Goal: Information Seeking & Learning: Learn about a topic

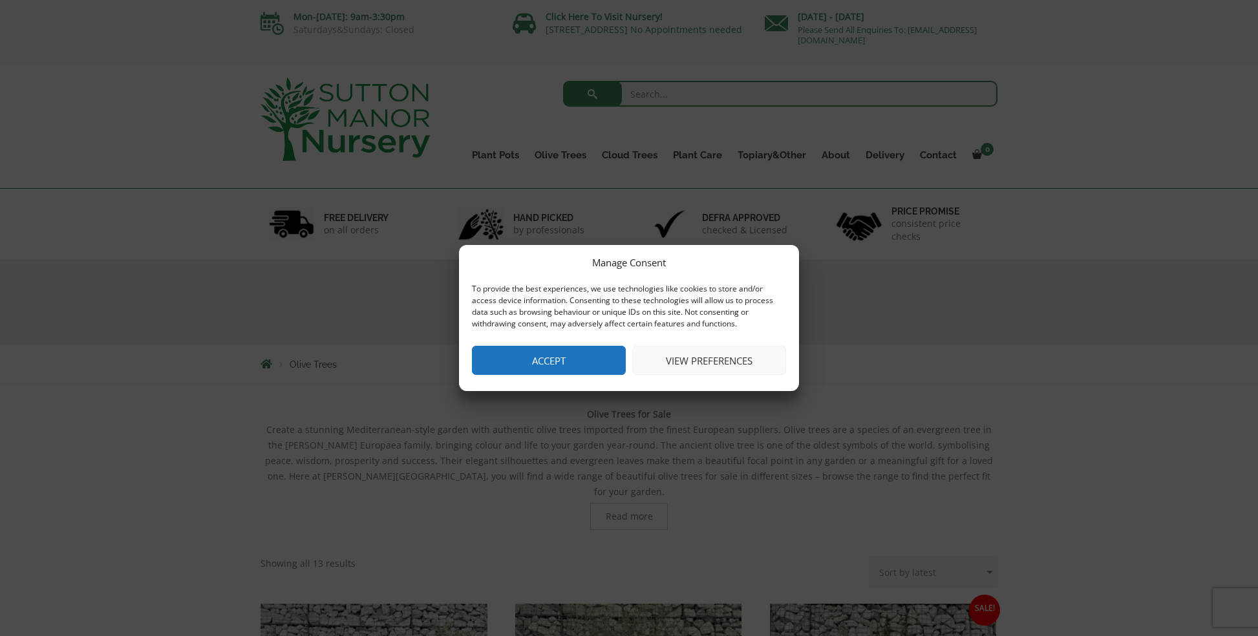
click at [529, 355] on button "Accept" at bounding box center [549, 360] width 154 height 29
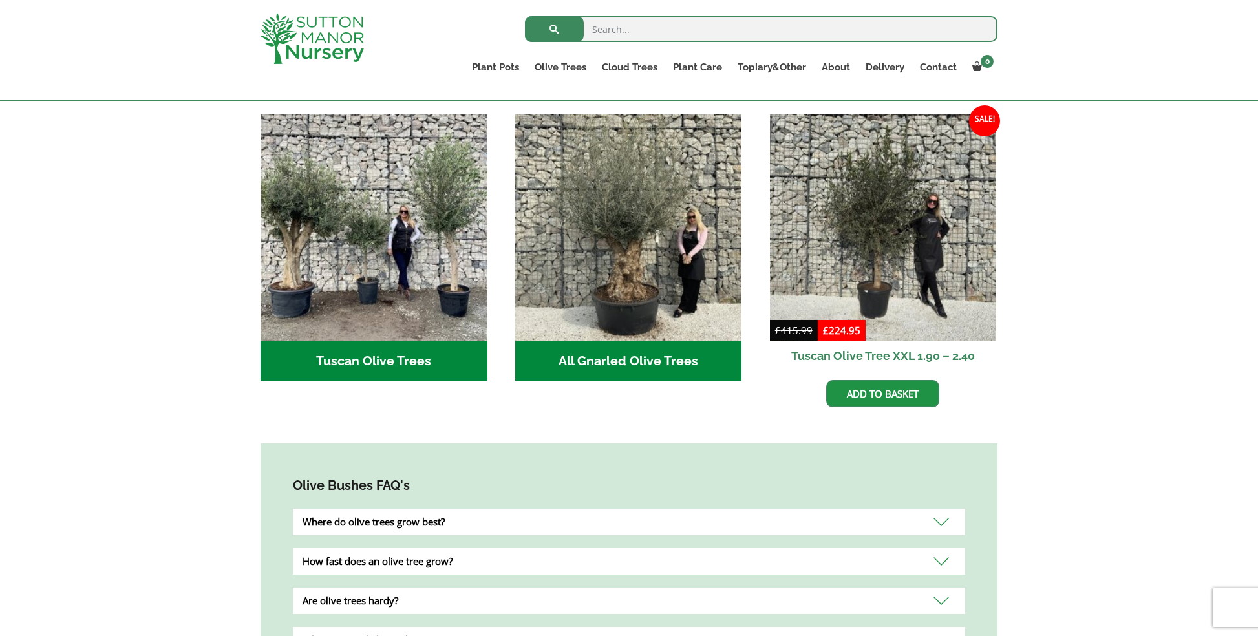
scroll to position [478, 0]
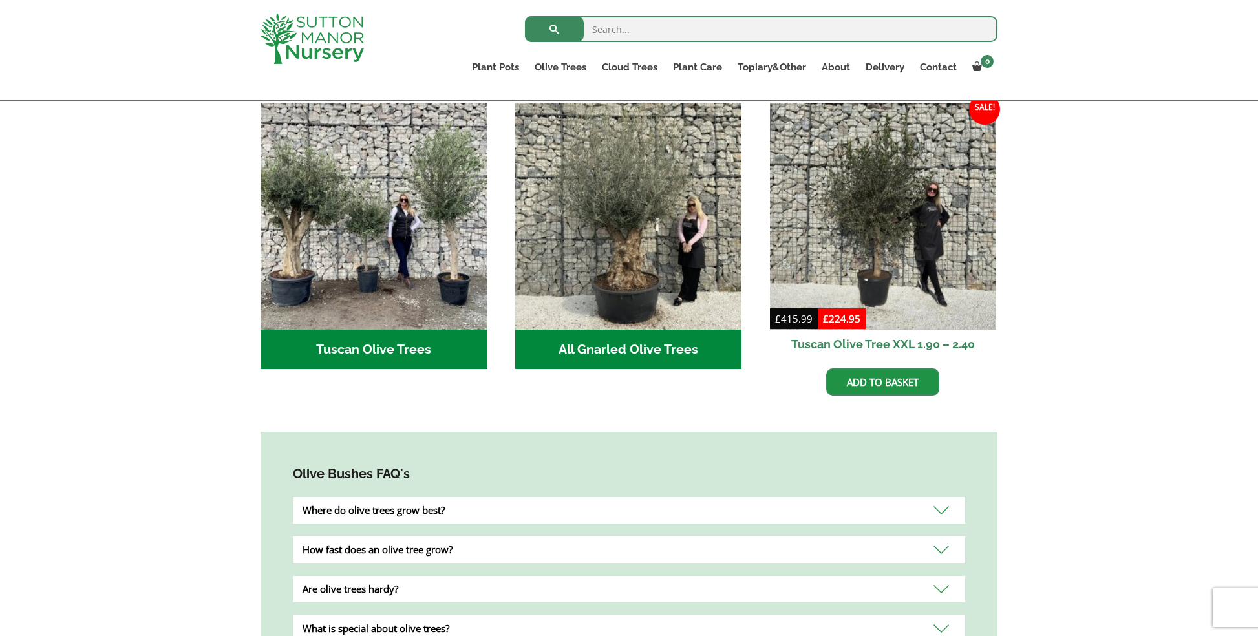
click at [944, 497] on div "Where do olive trees grow best?" at bounding box center [629, 510] width 672 height 27
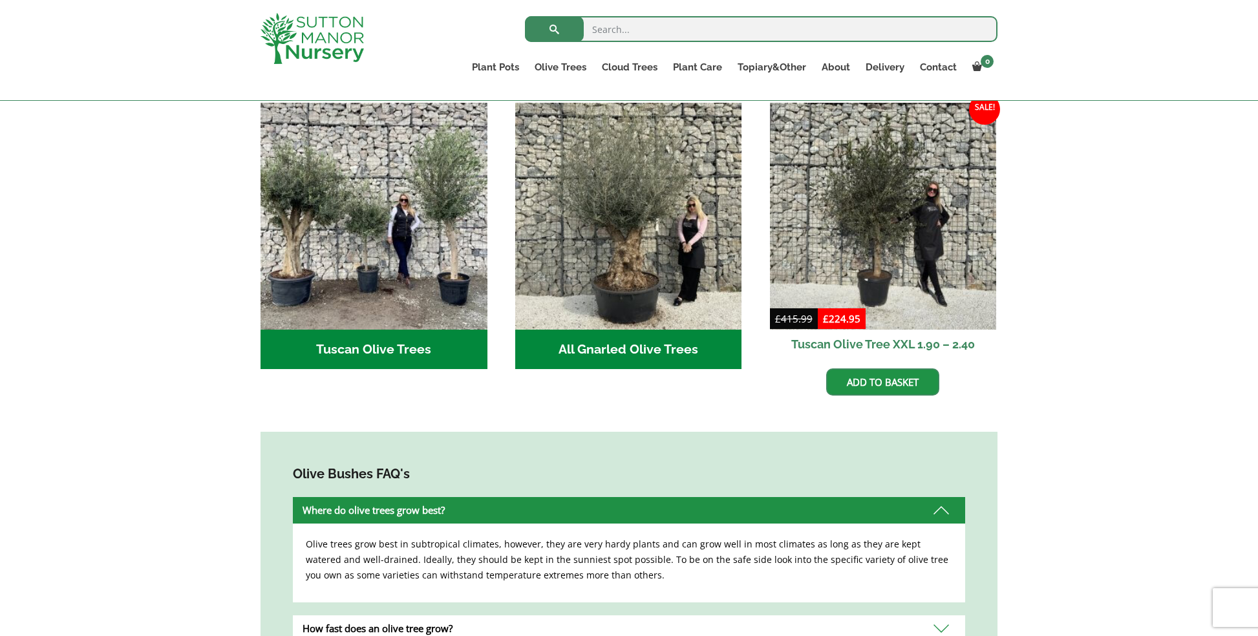
click at [944, 497] on div "Where do olive trees grow best?" at bounding box center [629, 510] width 672 height 27
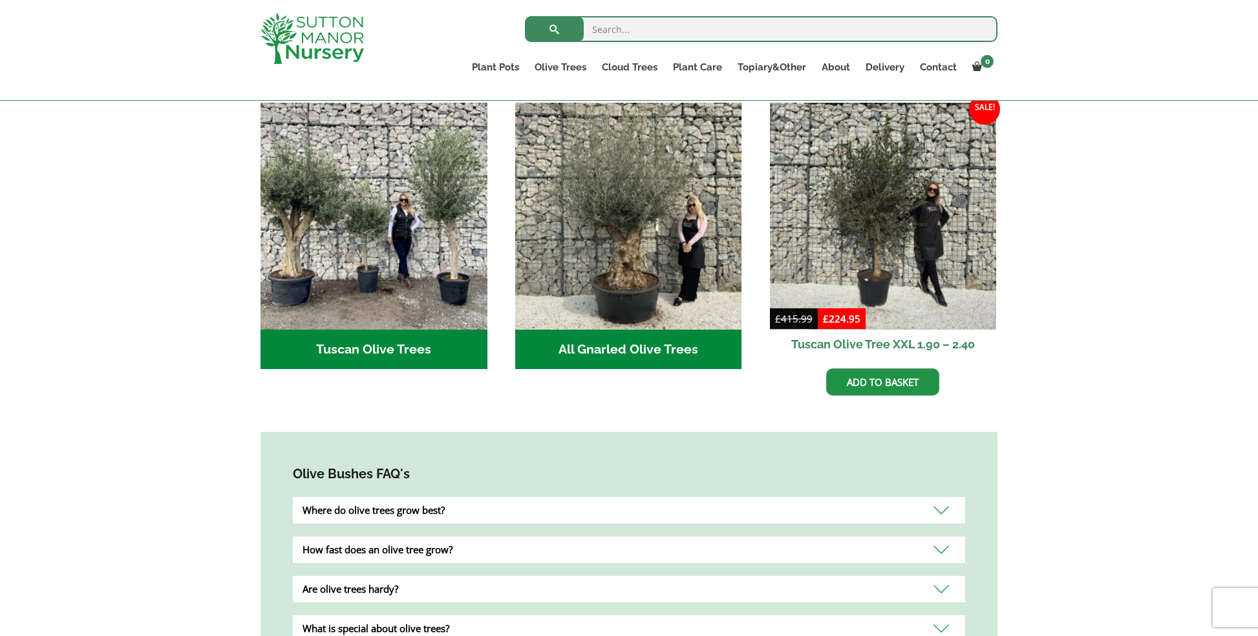
click at [942, 536] on div "How fast does an olive tree grow?" at bounding box center [629, 549] width 672 height 27
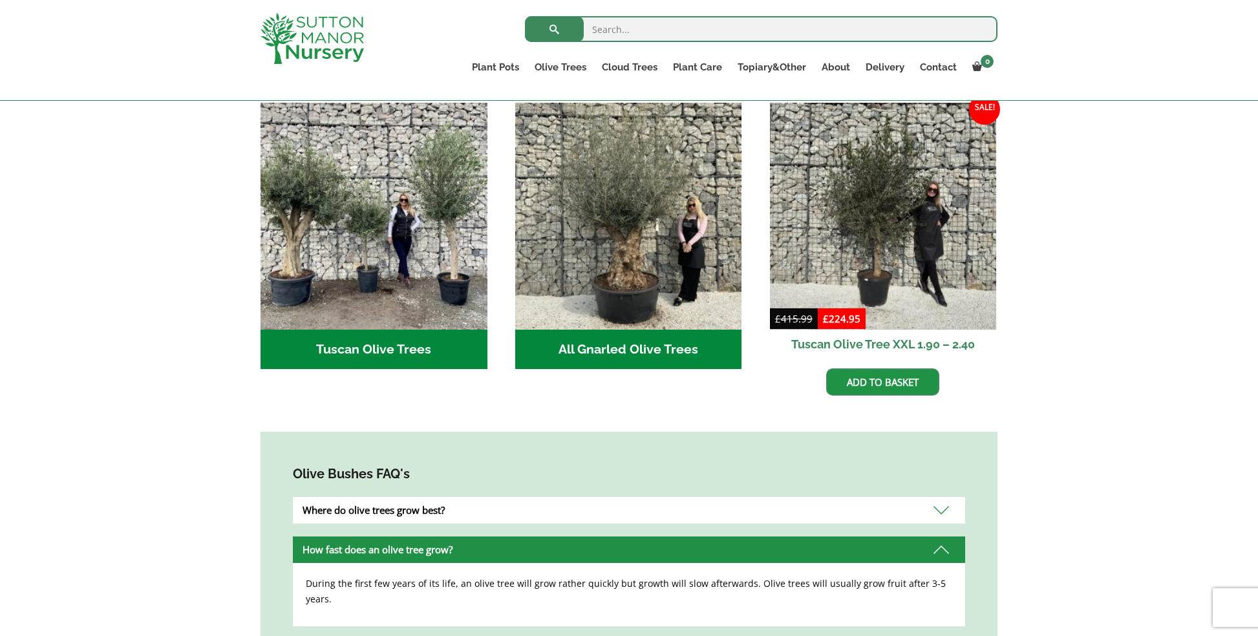
click at [942, 536] on div "How fast does an olive tree grow?" at bounding box center [629, 549] width 672 height 27
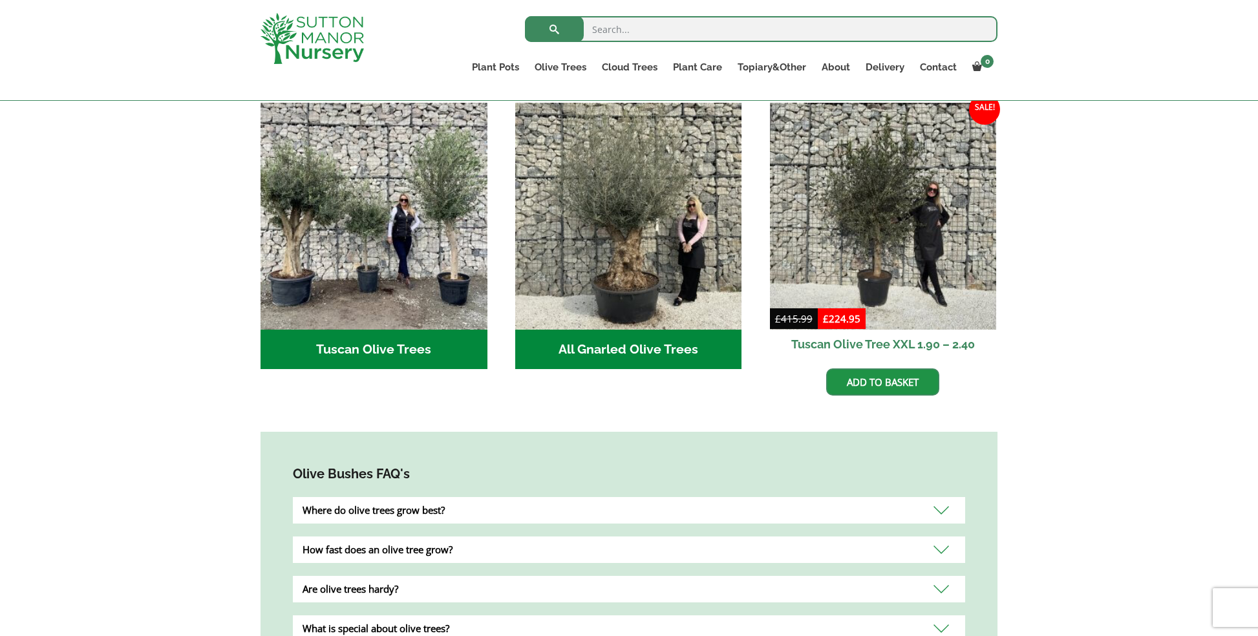
click at [935, 576] on div "Are olive trees hardy?" at bounding box center [629, 589] width 672 height 27
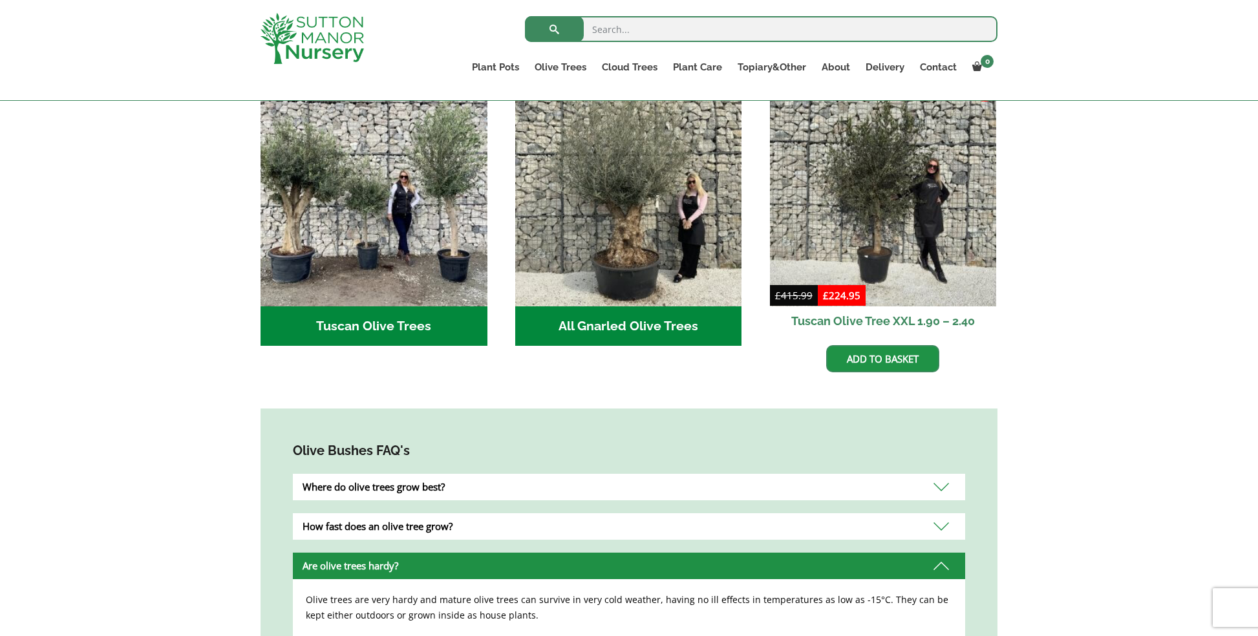
scroll to position [673, 0]
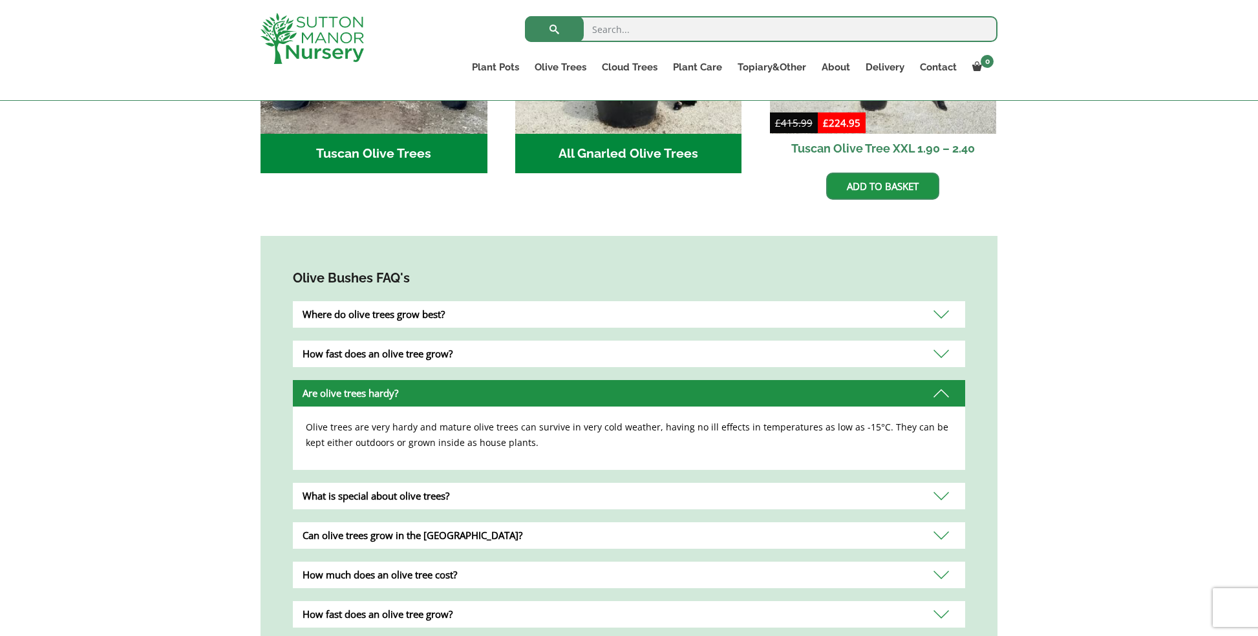
click at [800, 483] on div "What is special about olive trees?" at bounding box center [629, 496] width 672 height 27
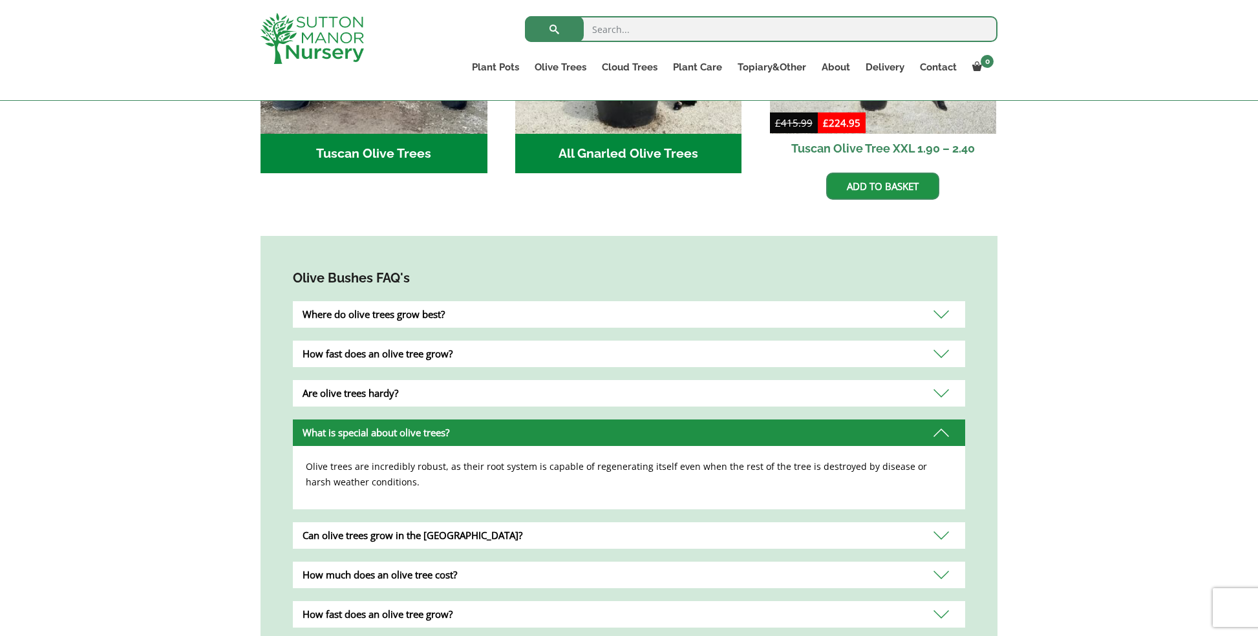
click at [789, 522] on div "Can olive trees grow in the UK?" at bounding box center [629, 535] width 672 height 27
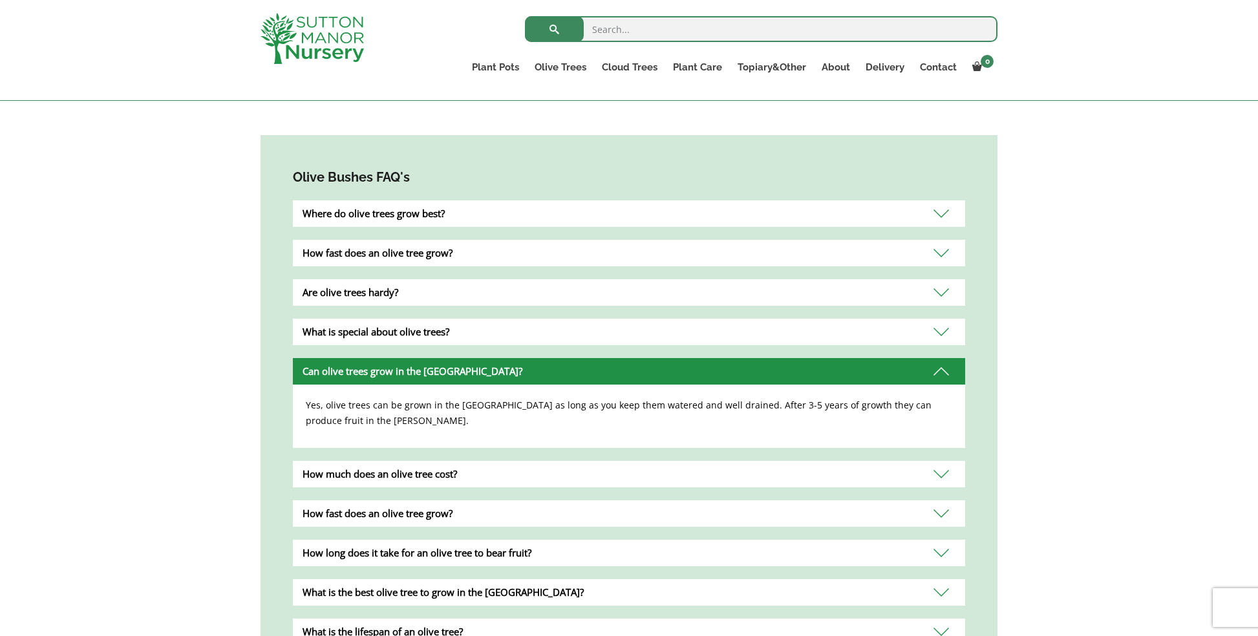
scroll to position [864, 0]
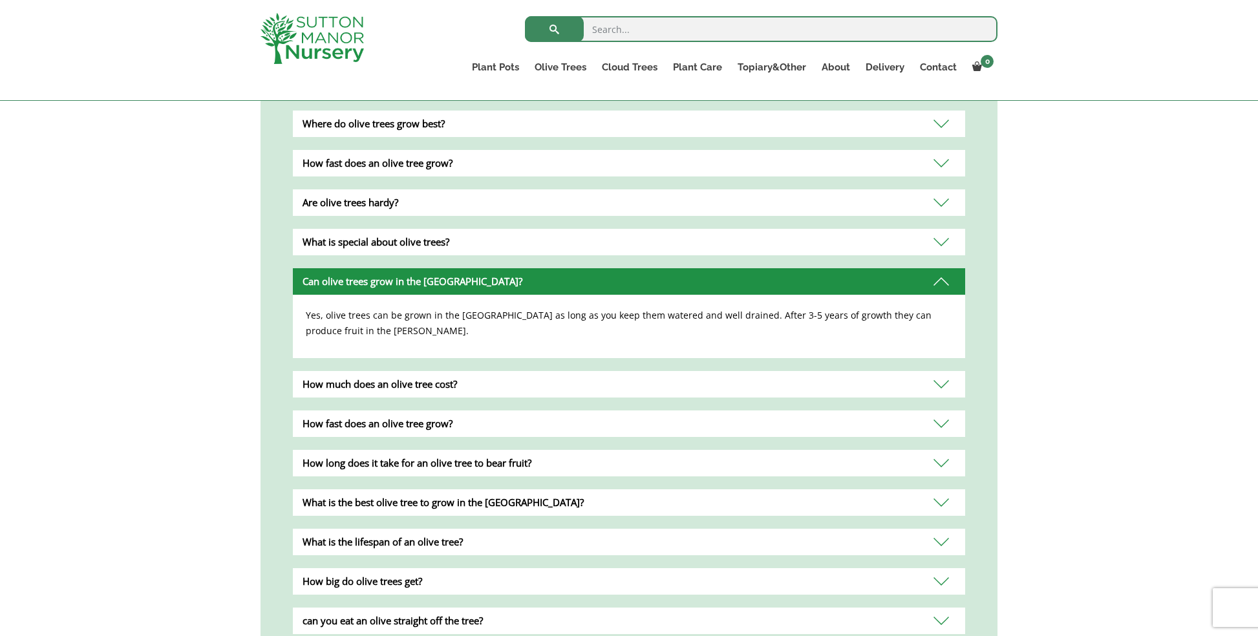
click at [729, 491] on div "What is the best olive tree to grow in the UK?" at bounding box center [629, 502] width 672 height 27
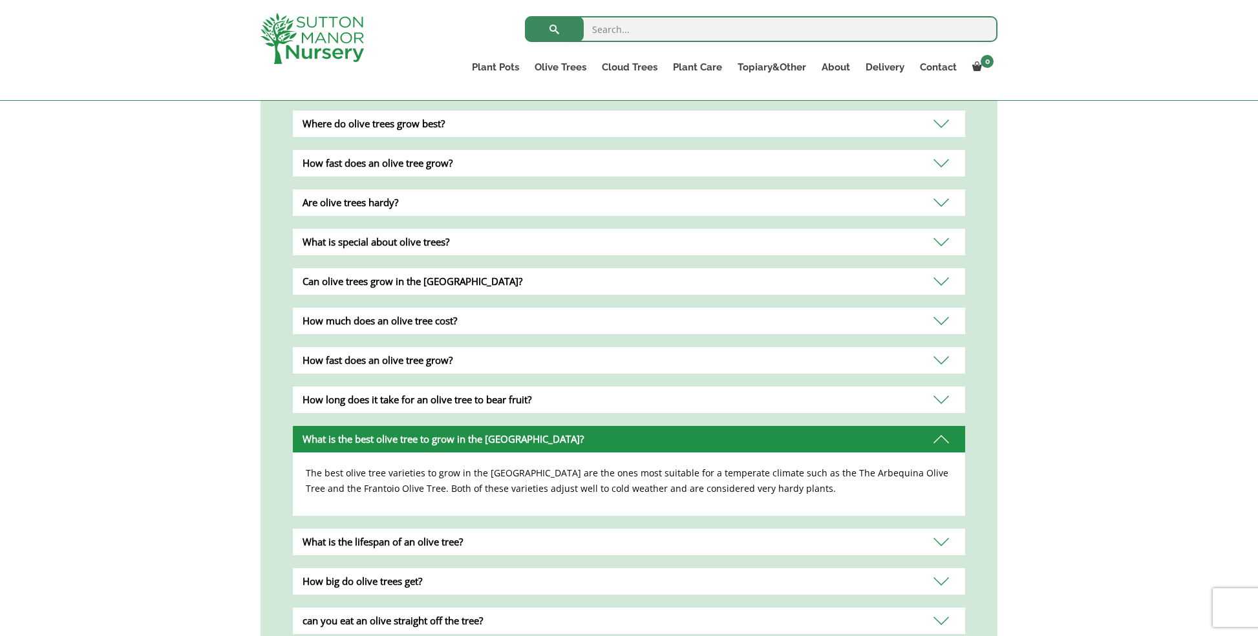
click at [703, 529] on div "What is the lifespan of an olive tree?" at bounding box center [629, 542] width 672 height 27
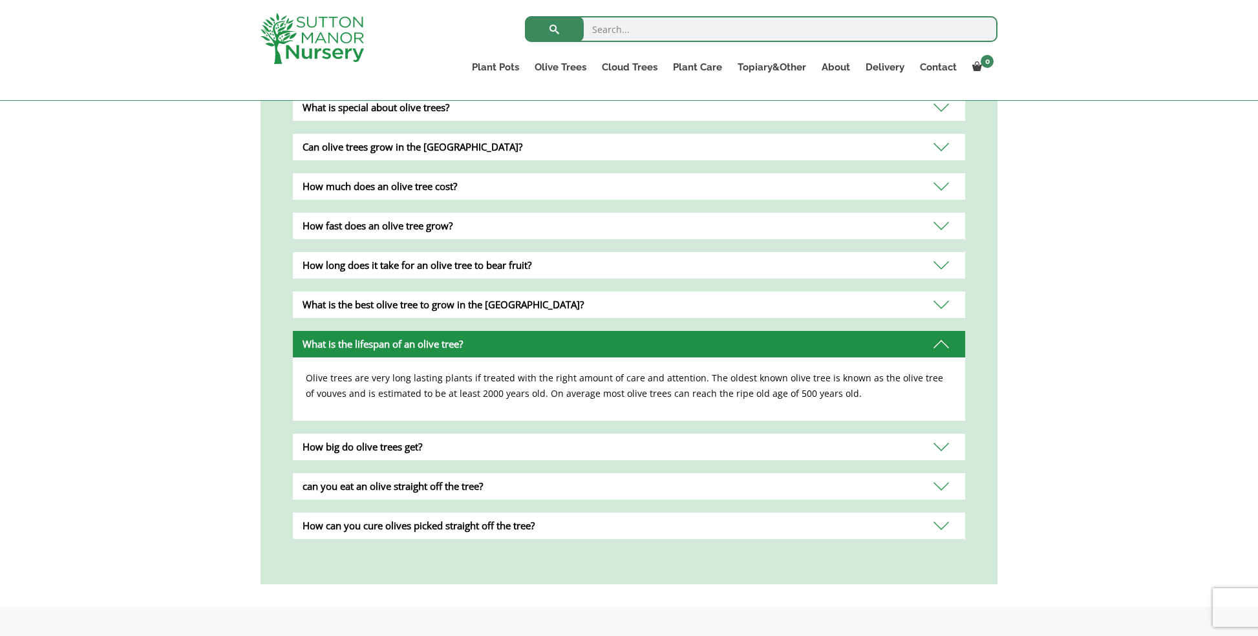
scroll to position [1000, 0]
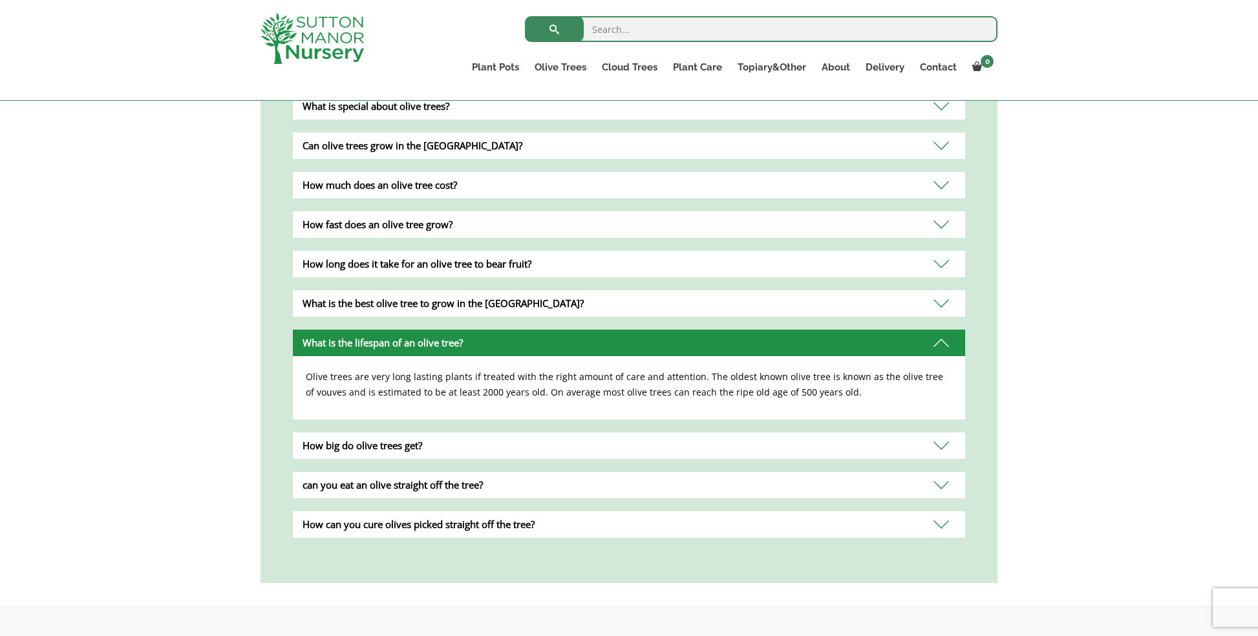
click at [705, 476] on div "can you eat an olive straight off the tree?" at bounding box center [629, 485] width 672 height 27
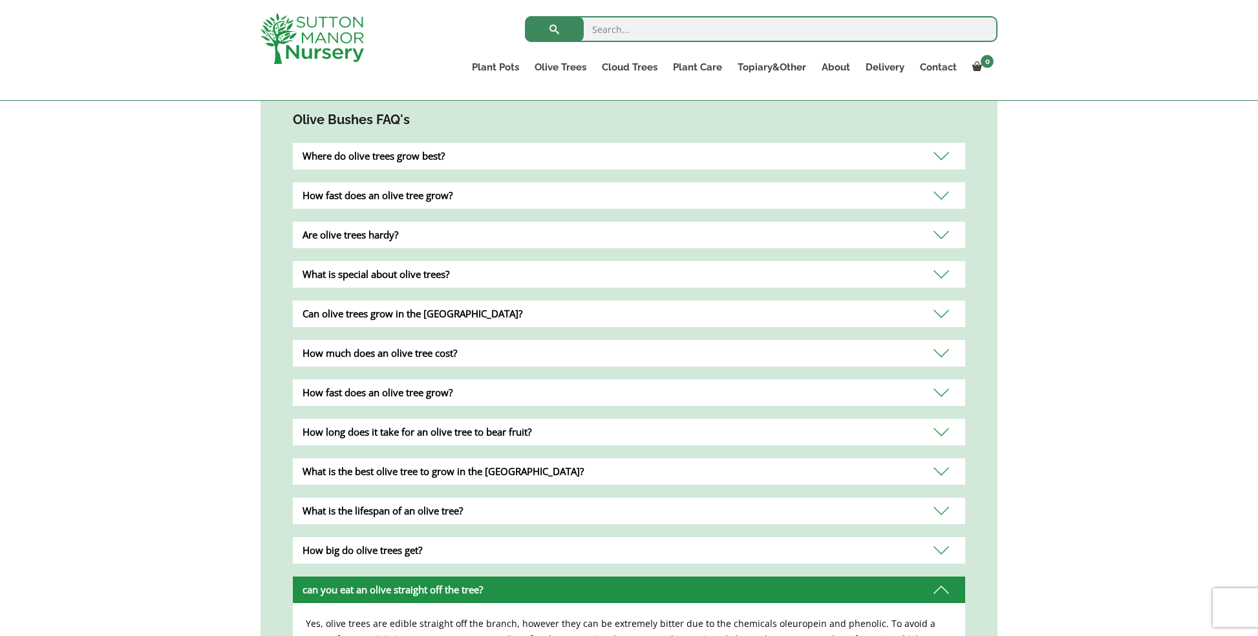
scroll to position [955, 0]
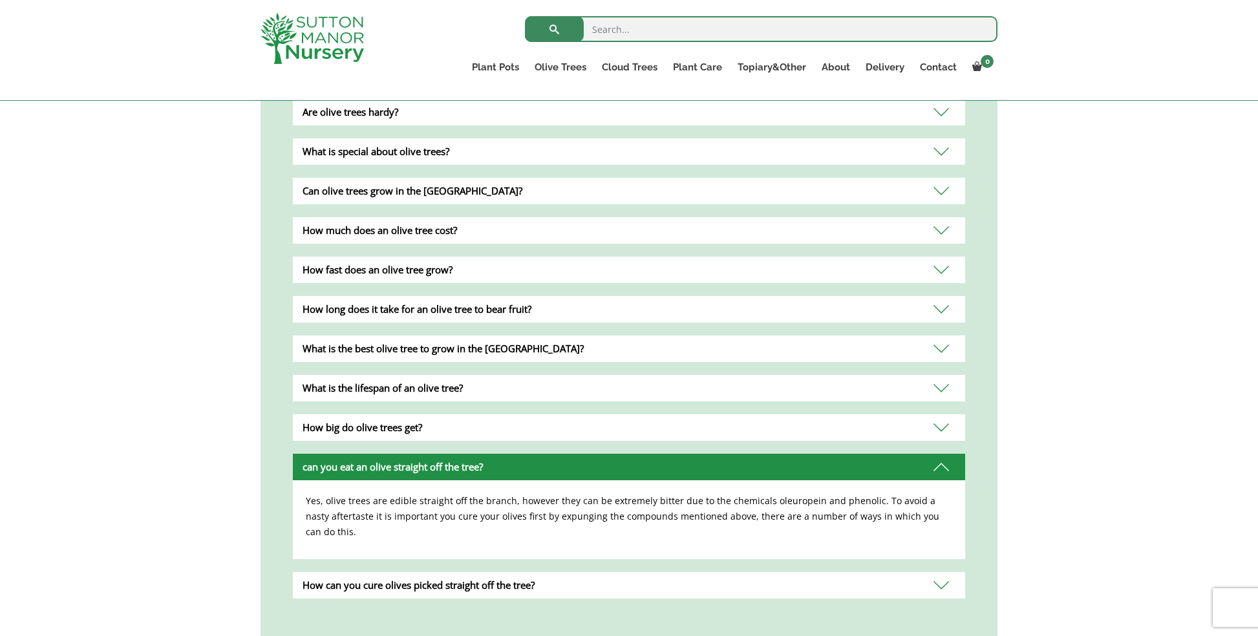
click at [676, 572] on div "How can you cure olives picked straight off the tree?" at bounding box center [629, 585] width 672 height 27
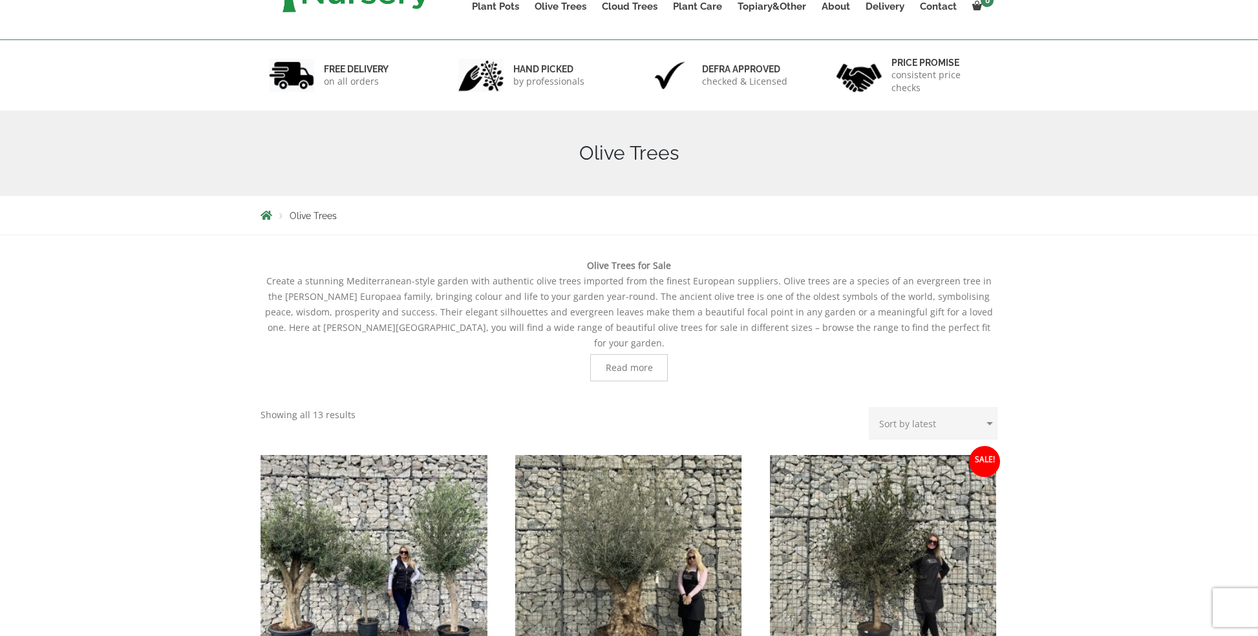
scroll to position [281, 0]
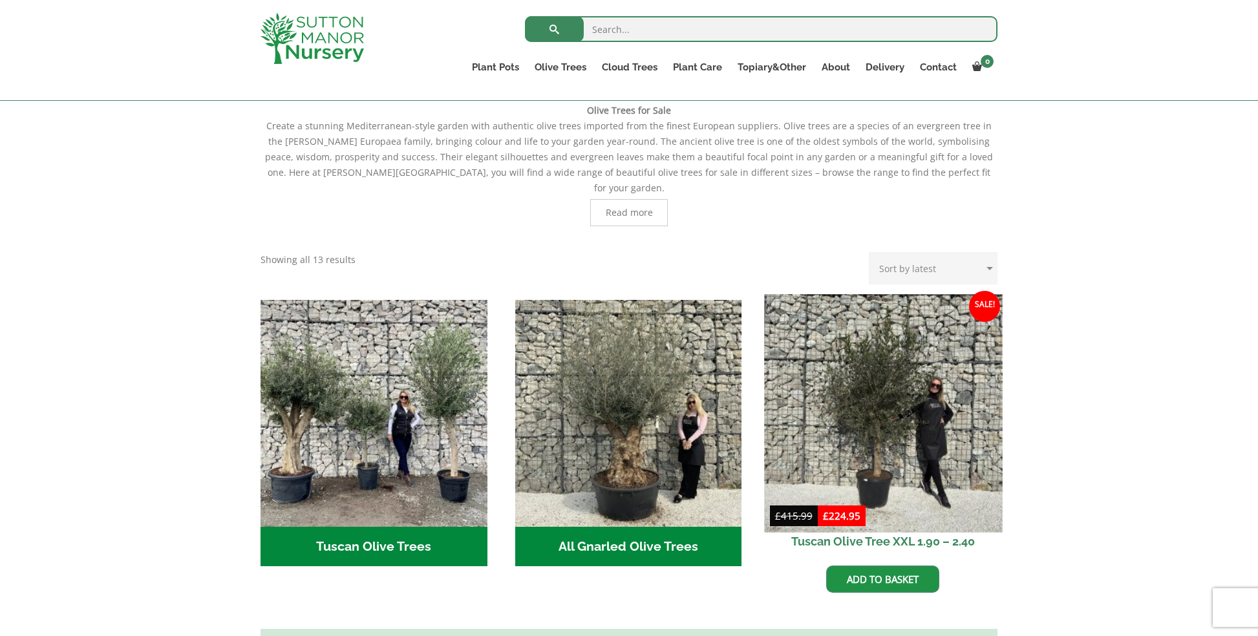
click at [928, 449] on img at bounding box center [883, 413] width 238 height 238
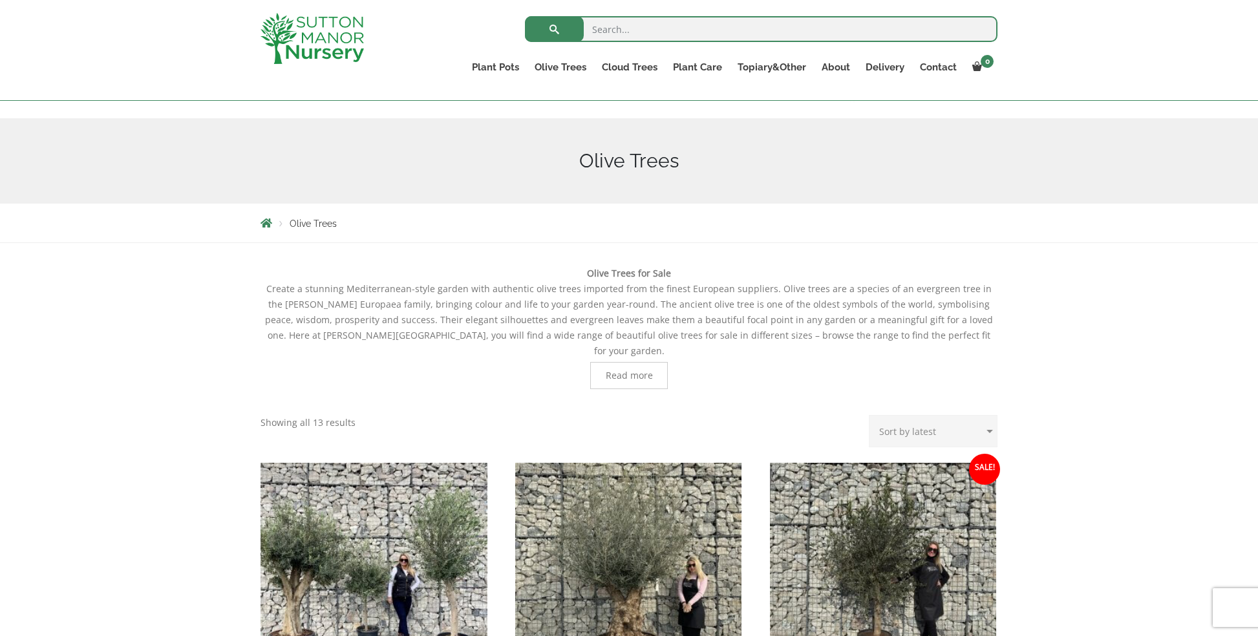
scroll to position [0, 0]
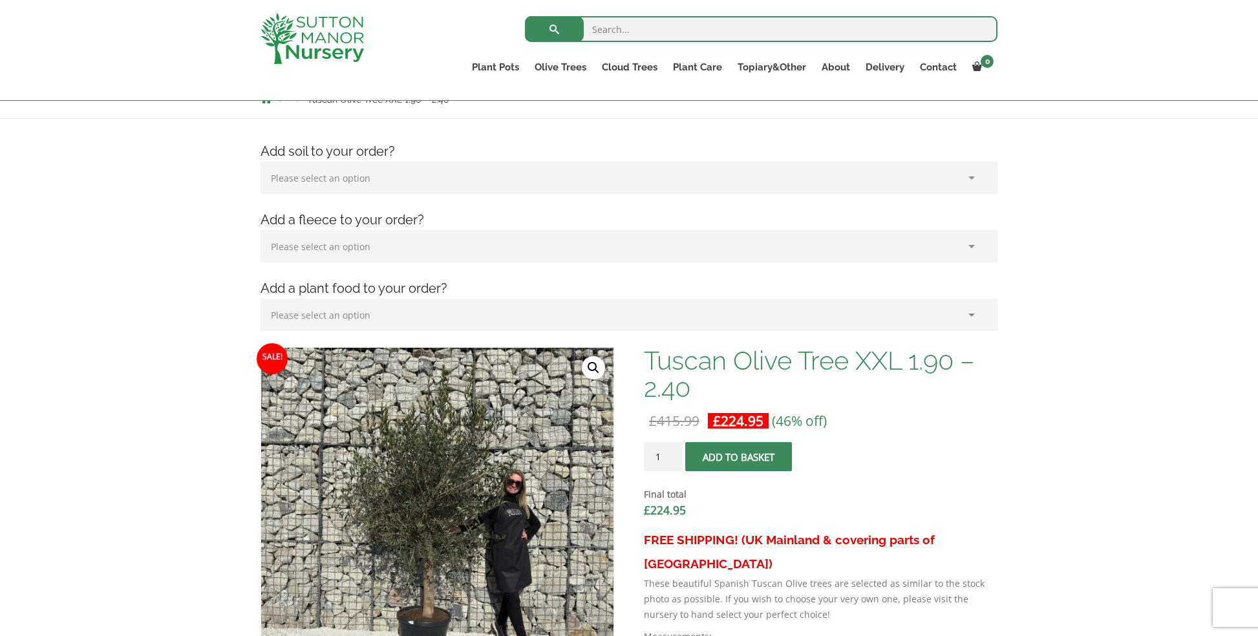
scroll to position [231, 0]
